Goal: Transaction & Acquisition: Book appointment/travel/reservation

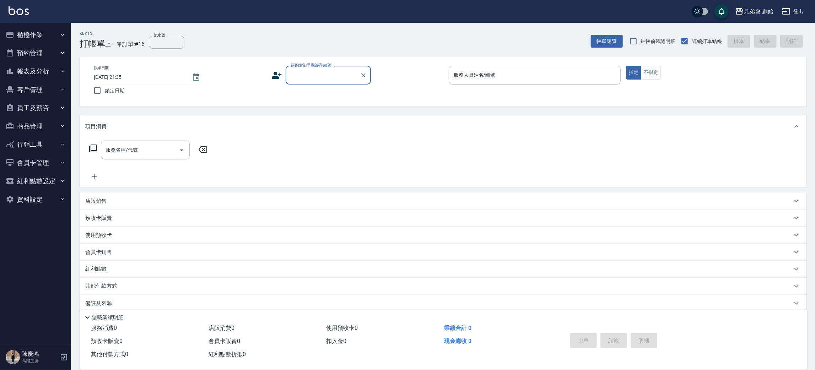
click at [47, 48] on button "預約管理" at bounding box center [35, 53] width 65 height 18
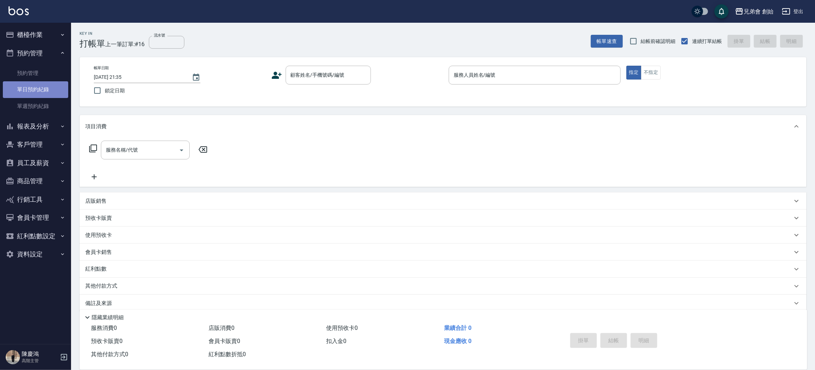
click at [44, 90] on link "單日預約紀錄" at bounding box center [35, 89] width 65 height 16
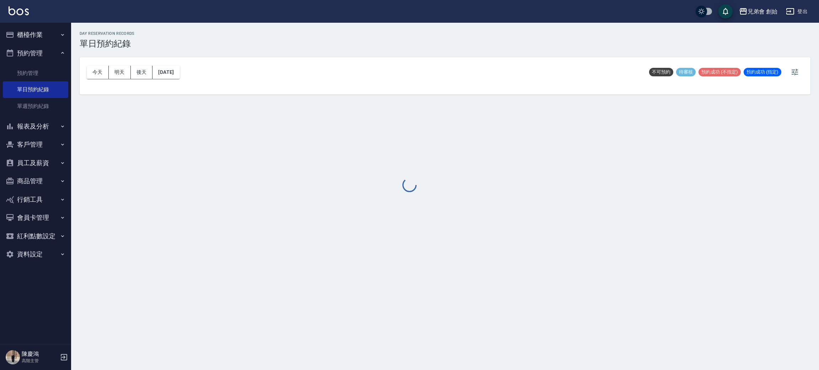
click at [99, 71] on div at bounding box center [409, 185] width 819 height 370
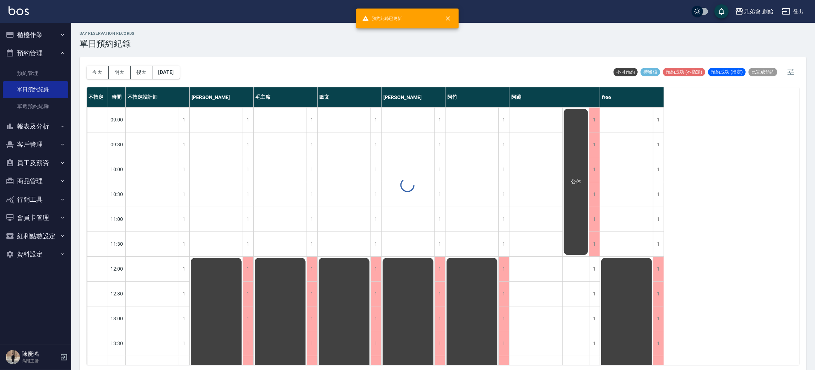
click at [99, 70] on div at bounding box center [407, 185] width 815 height 370
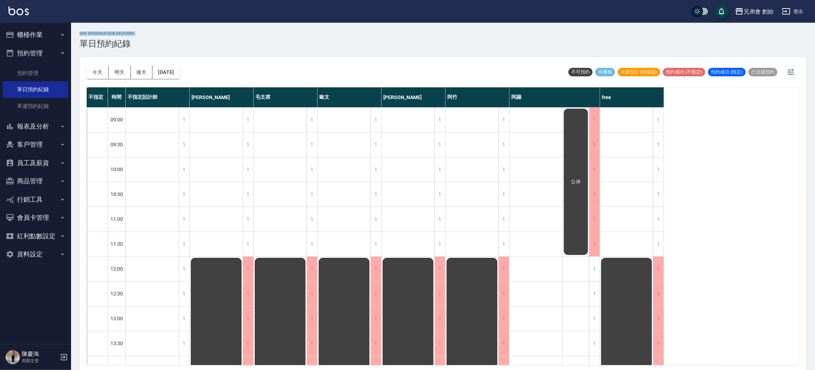
click at [99, 70] on button "今天" at bounding box center [98, 72] width 22 height 13
drag, startPoint x: 115, startPoint y: 74, endPoint x: 121, endPoint y: 76, distance: 6.9
click at [115, 73] on button "明天" at bounding box center [120, 72] width 22 height 13
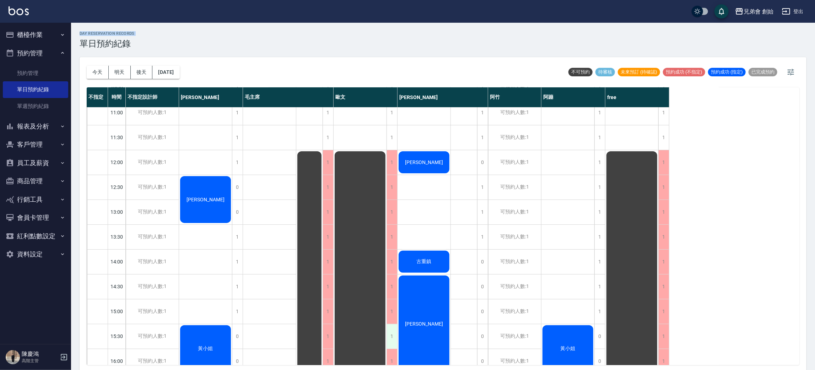
scroll to position [160, 0]
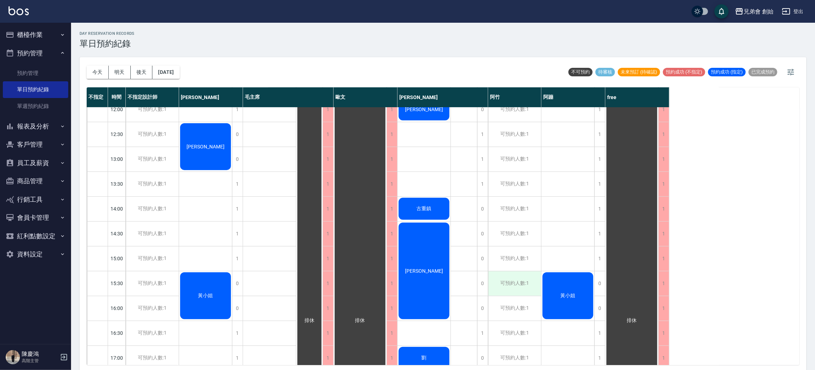
click at [506, 279] on div "可預約人數:1" at bounding box center [514, 283] width 53 height 25
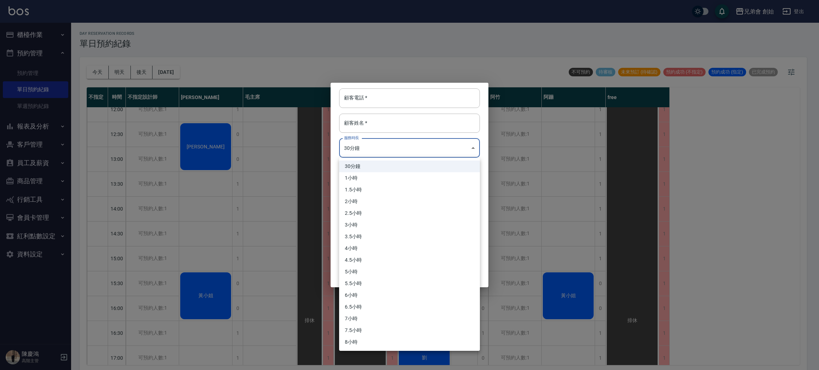
click at [369, 150] on body "兄弟會 創始 登出 櫃檯作業 打帳單 帳單列表 掛單列表 座位開單 營業儀表板 現金收支登錄 高階收支登錄 材料自購登錄 每日結帳 排班表 現場電腦打卡 掃碼…" at bounding box center [409, 186] width 819 height 372
click at [357, 174] on li "1小時" at bounding box center [409, 178] width 141 height 12
type input "2"
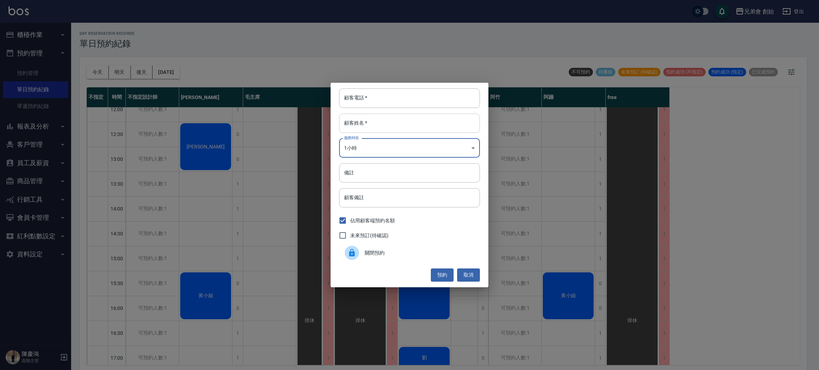
click at [364, 120] on input "顧客姓名   *" at bounding box center [409, 123] width 141 height 19
click at [364, 97] on input "顧客電話   *" at bounding box center [409, 97] width 141 height 19
click at [355, 132] on input "顧客姓名   *" at bounding box center [409, 123] width 141 height 19
type input "陳"
click at [371, 97] on input "顧客電話   *" at bounding box center [409, 97] width 141 height 19
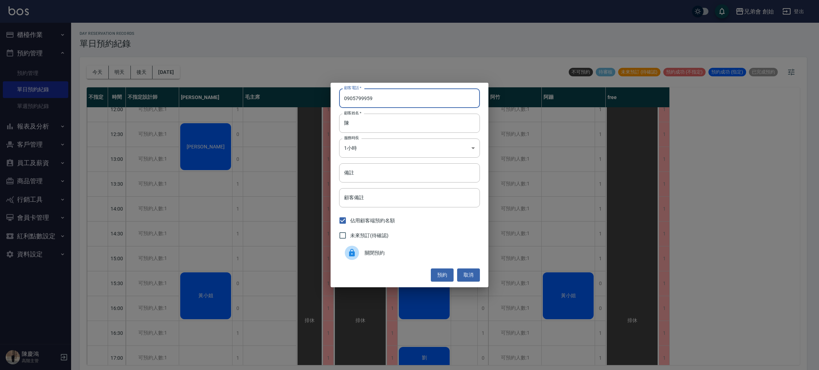
type input "0905799959"
click at [445, 268] on div "顧客電話   * [PHONE_NUMBER] 顧客電話   * 顧客姓名   * 陳 顧客姓名   * 服務時長 1小時 2 服務時長 備註 備註 顧客備註…" at bounding box center [409, 185] width 158 height 204
click at [445, 273] on button "預約" at bounding box center [442, 275] width 23 height 13
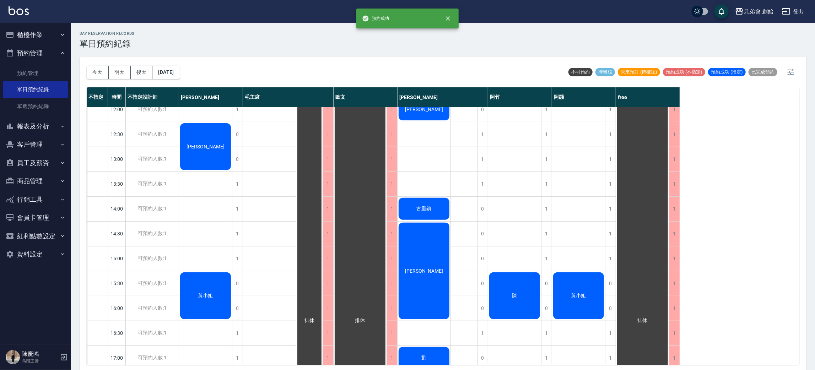
scroll to position [213, 0]
